Goal: Transaction & Acquisition: Subscribe to service/newsletter

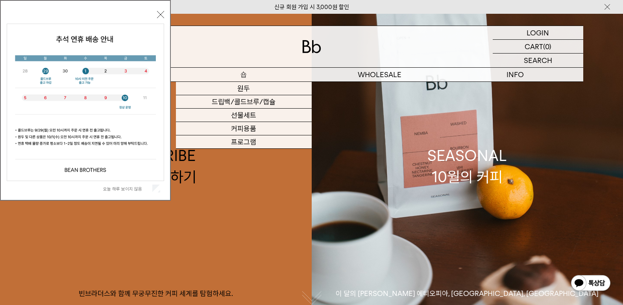
click at [218, 71] on p "숍" at bounding box center [244, 75] width 136 height 14
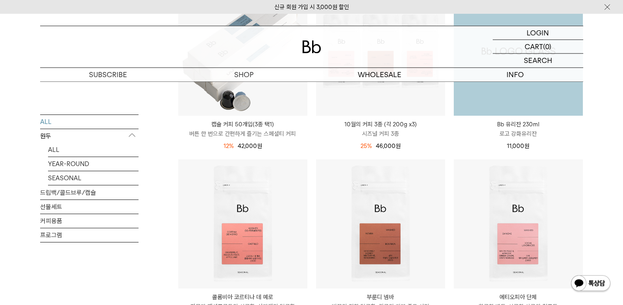
scroll to position [397, 0]
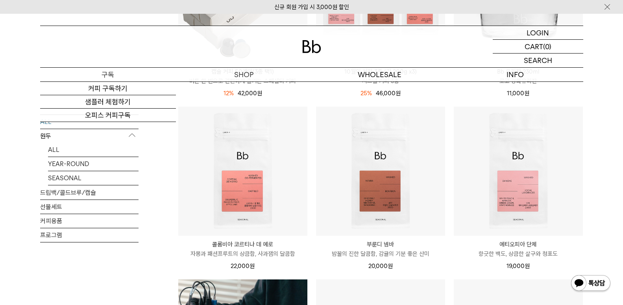
click at [125, 72] on p "구독" at bounding box center [108, 75] width 136 height 14
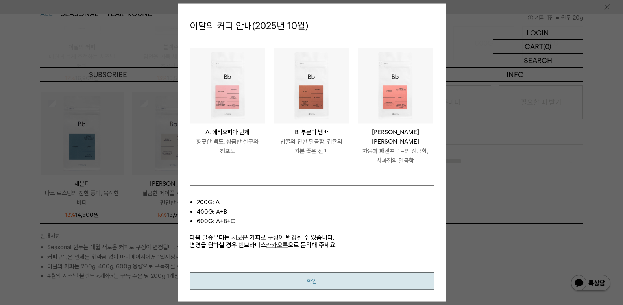
click at [320, 272] on button "확인" at bounding box center [312, 281] width 244 height 18
